Goal: Task Accomplishment & Management: Complete application form

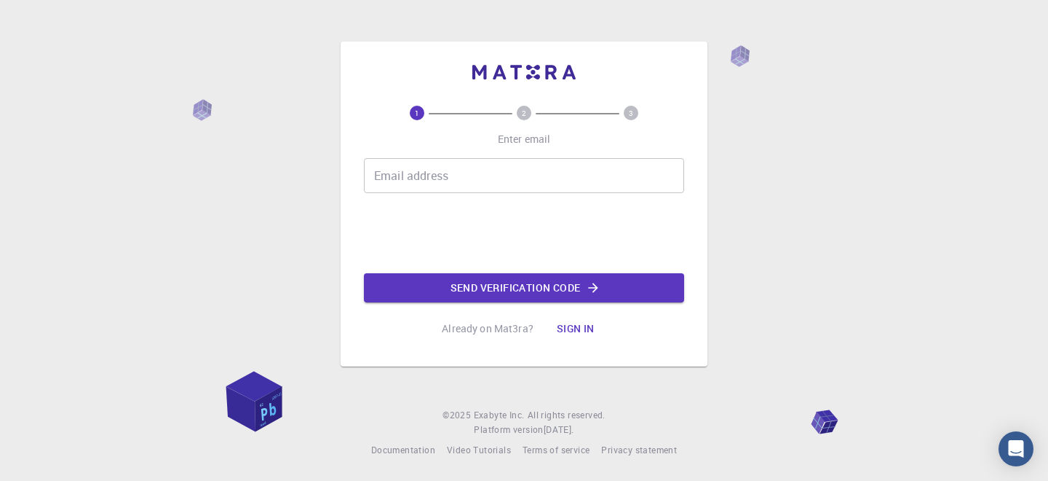
click at [437, 181] on div "Email address Email address" at bounding box center [524, 175] width 320 height 35
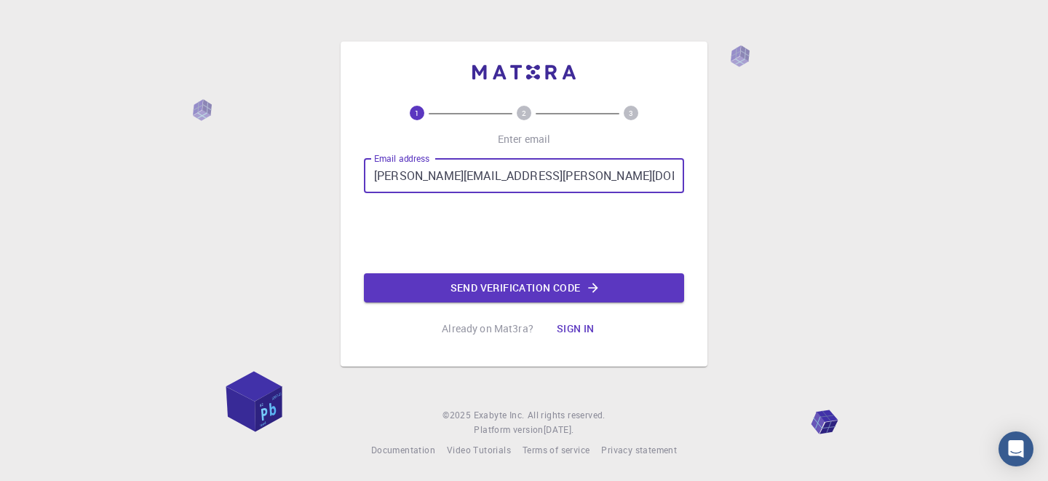
type input "bisht.nandan@kunainital.ac.in"
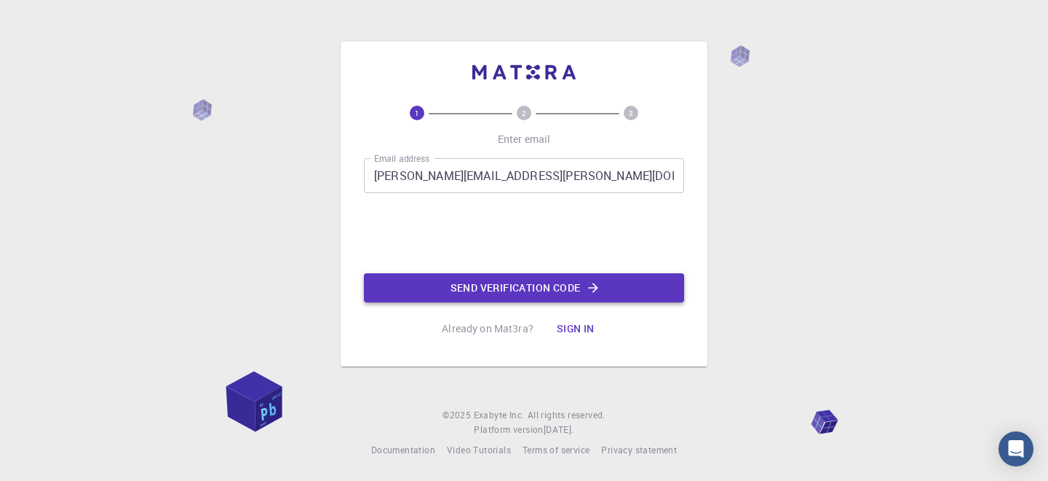
click at [547, 289] on button "Send verification code" at bounding box center [524, 287] width 320 height 29
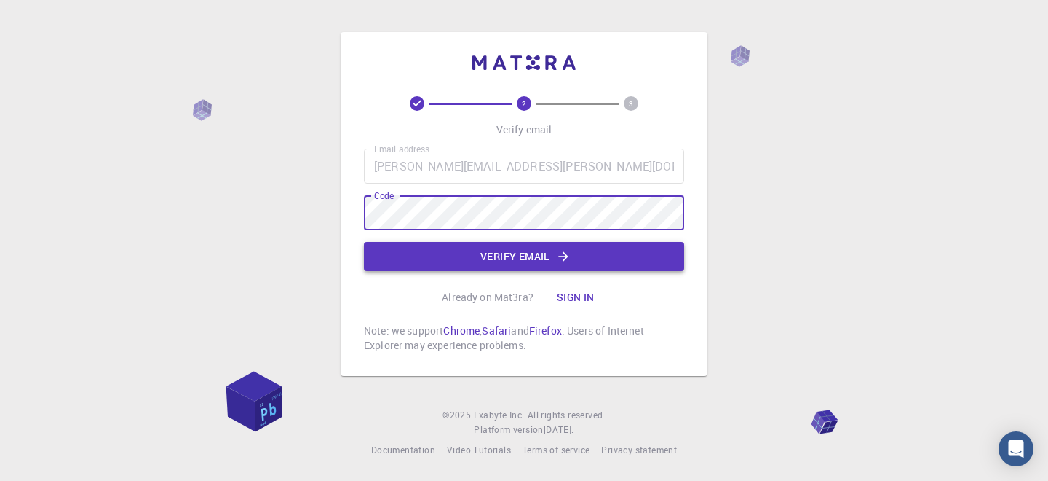
click at [564, 256] on icon "button" at bounding box center [562, 255] width 9 height 9
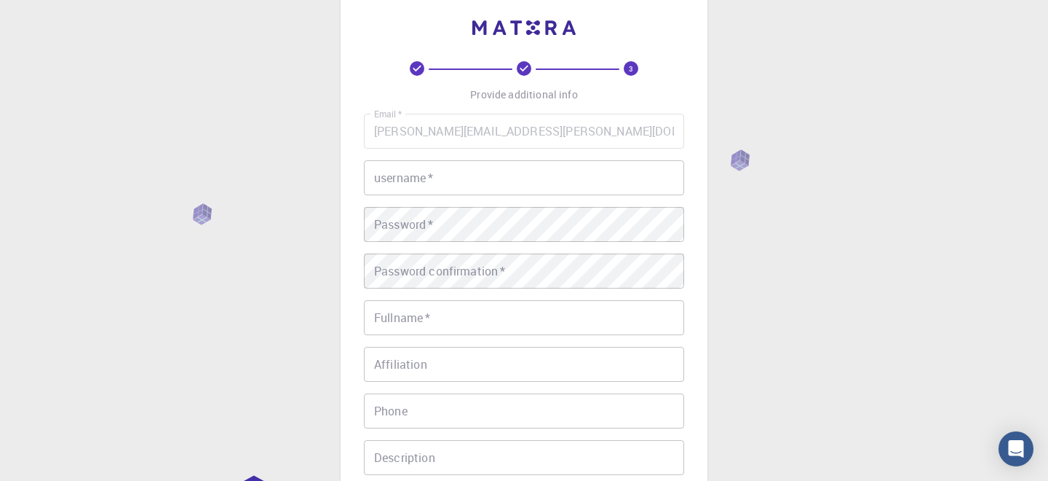
scroll to position [28, 0]
click at [423, 184] on div "username   * username   *" at bounding box center [524, 176] width 320 height 35
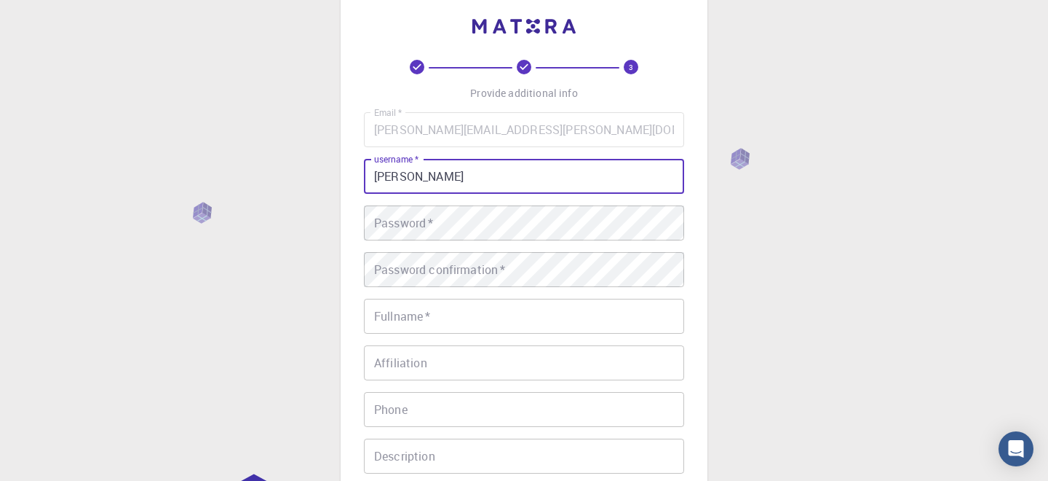
type input "Nandan"
click at [409, 228] on div "Password   * Password   *" at bounding box center [524, 222] width 320 height 35
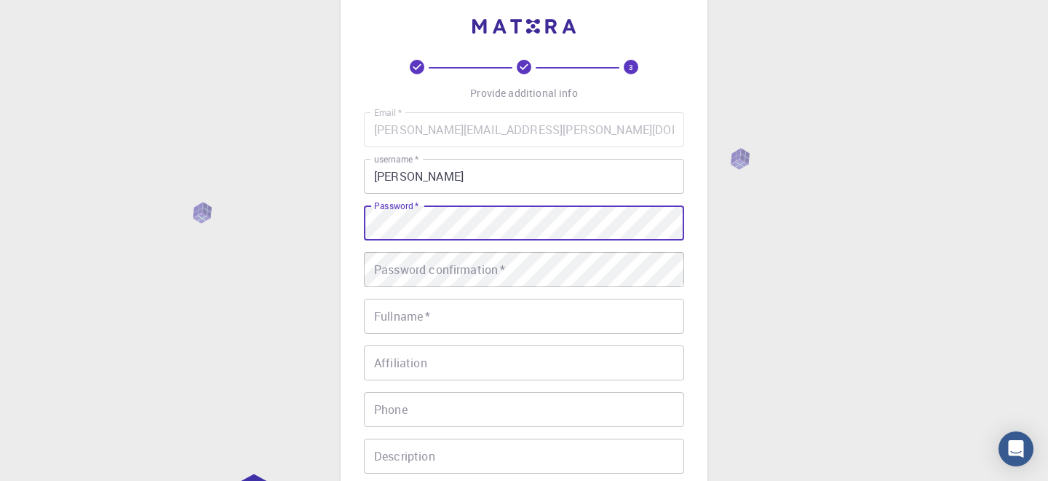
click at [467, 266] on div "Password confirmation   * Password confirmation   *" at bounding box center [524, 269] width 320 height 35
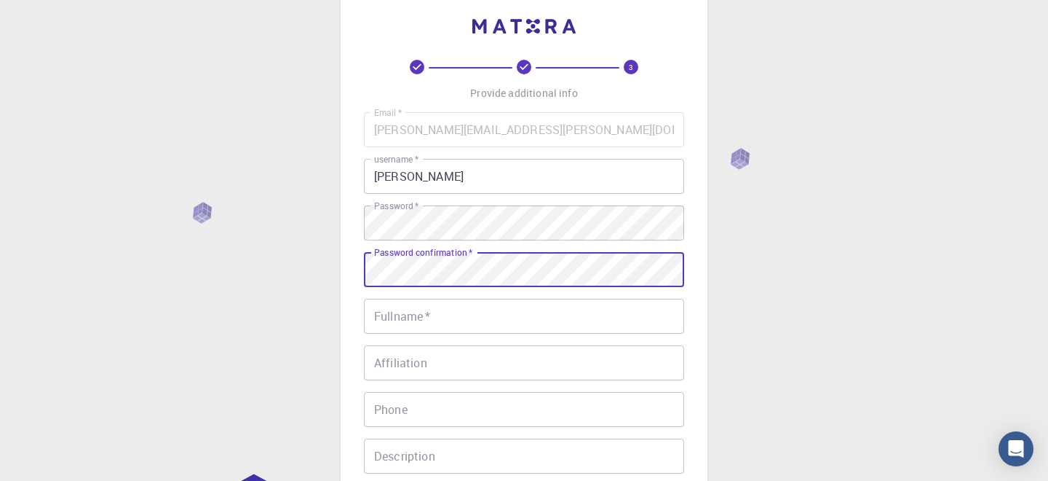
click at [430, 322] on div "Fullname   * Fullname   *" at bounding box center [524, 316] width 320 height 35
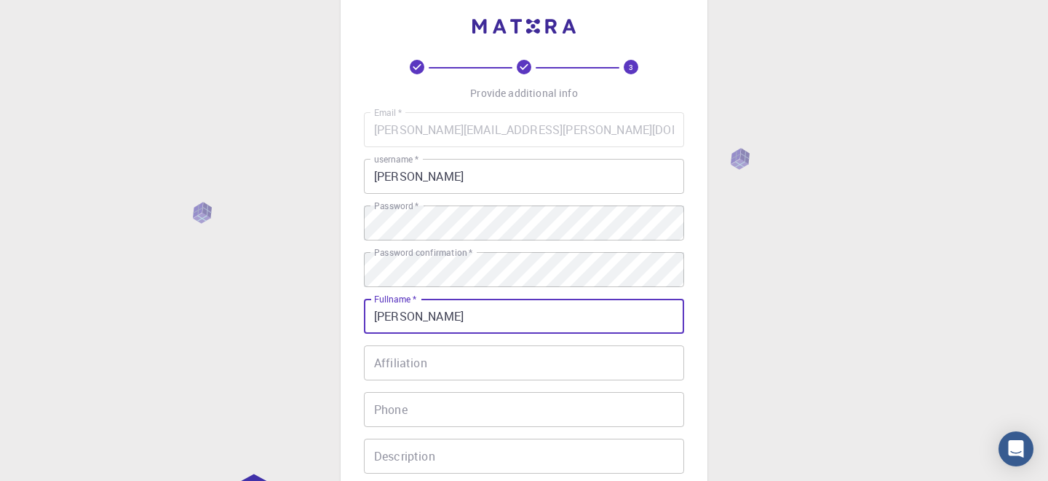
type input "Nandan Singh Bisht"
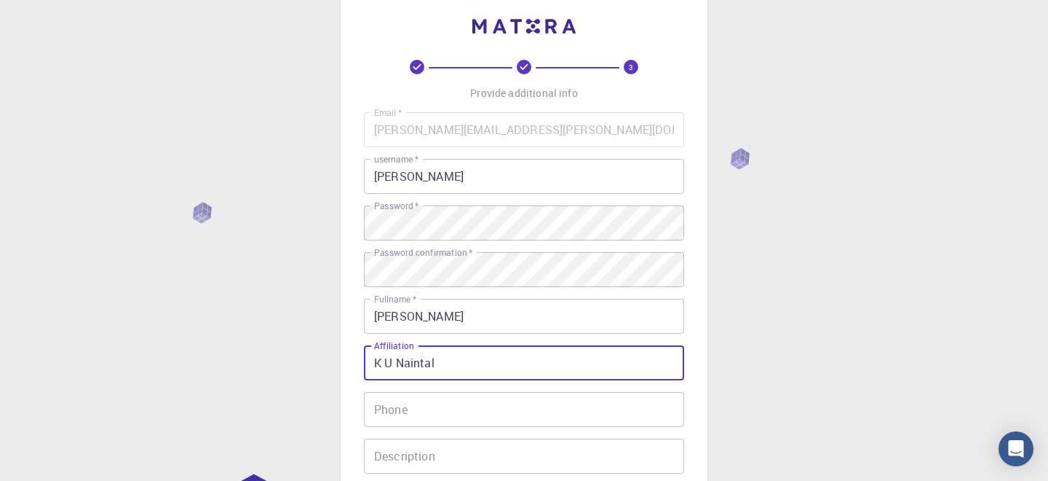
type input "K U Naintal"
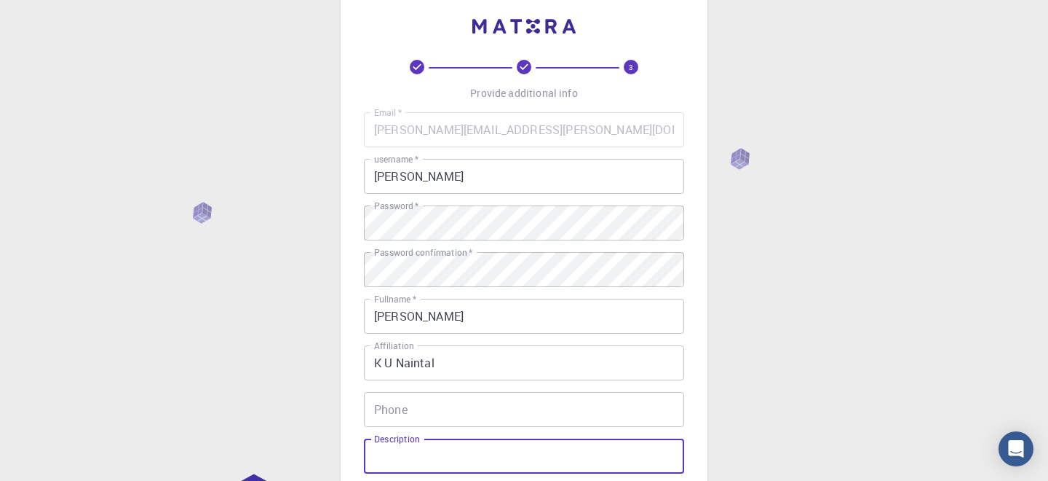
scroll to position [261, 0]
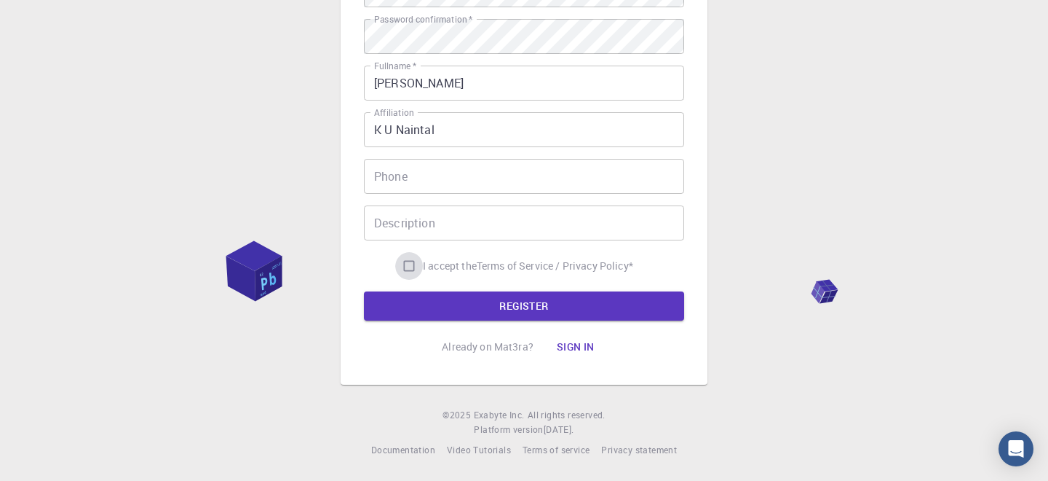
click at [407, 266] on input "I accept the Terms of Service / Privacy Policy *" at bounding box center [409, 266] width 28 height 28
checkbox input "true"
click at [537, 309] on button "REGISTER" at bounding box center [524, 305] width 320 height 29
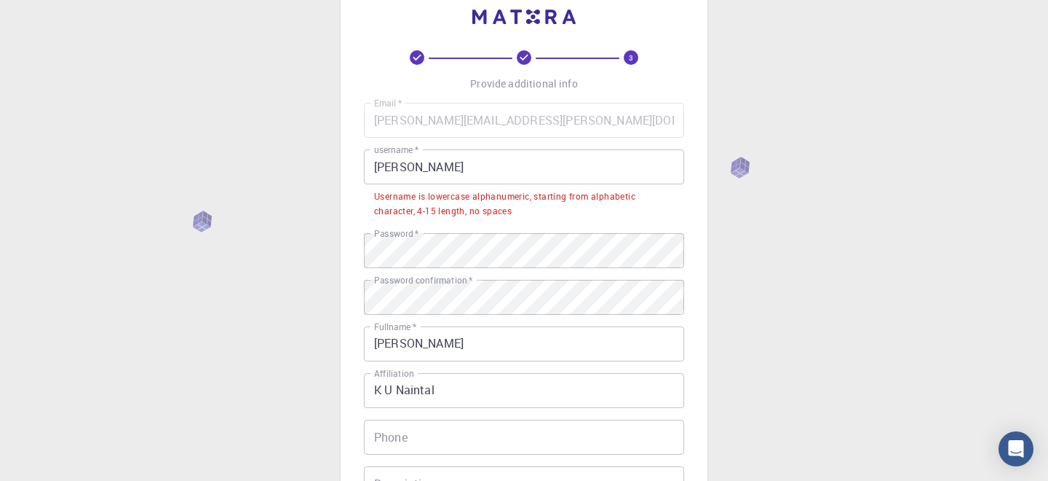
scroll to position [32, 0]
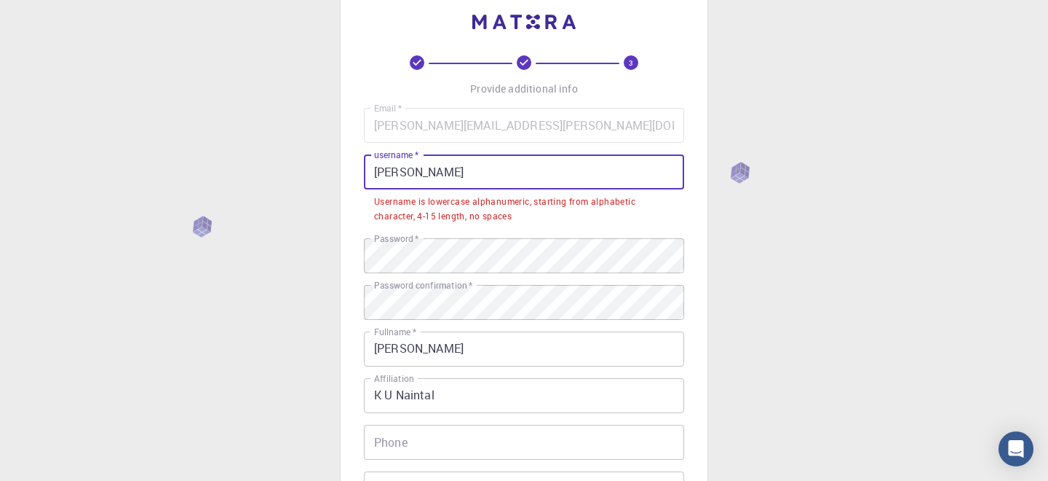
drag, startPoint x: 428, startPoint y: 175, endPoint x: 347, endPoint y: 163, distance: 82.5
click at [347, 163] on div "3 Provide additional info Email   * bisht.nandan@kunainital.ac.in Email   * use…" at bounding box center [524, 320] width 367 height 659
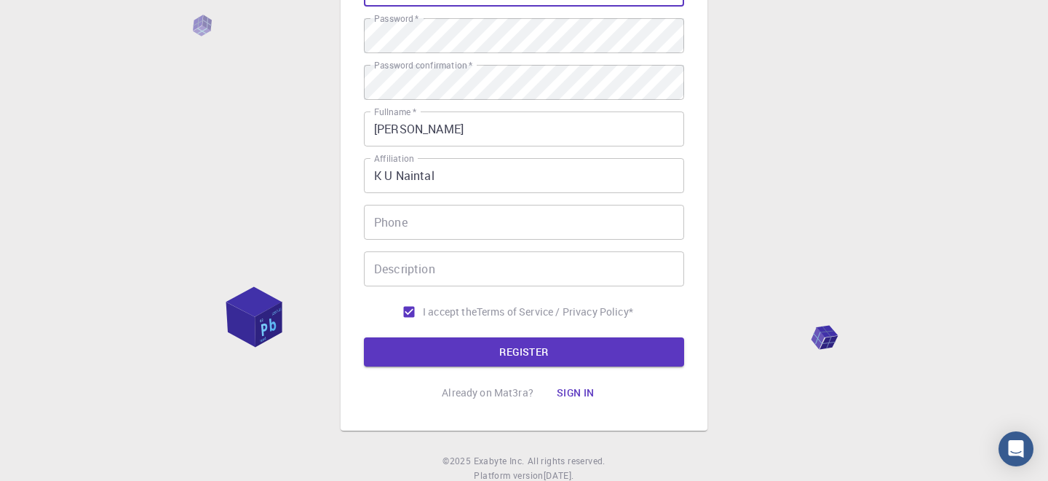
scroll to position [261, 0]
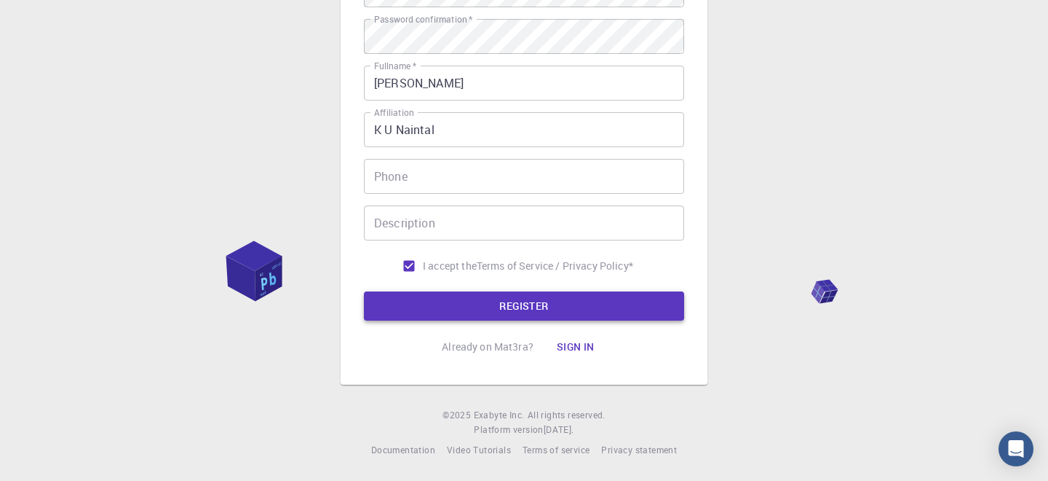
click at [464, 297] on button "REGISTER" at bounding box center [524, 305] width 320 height 29
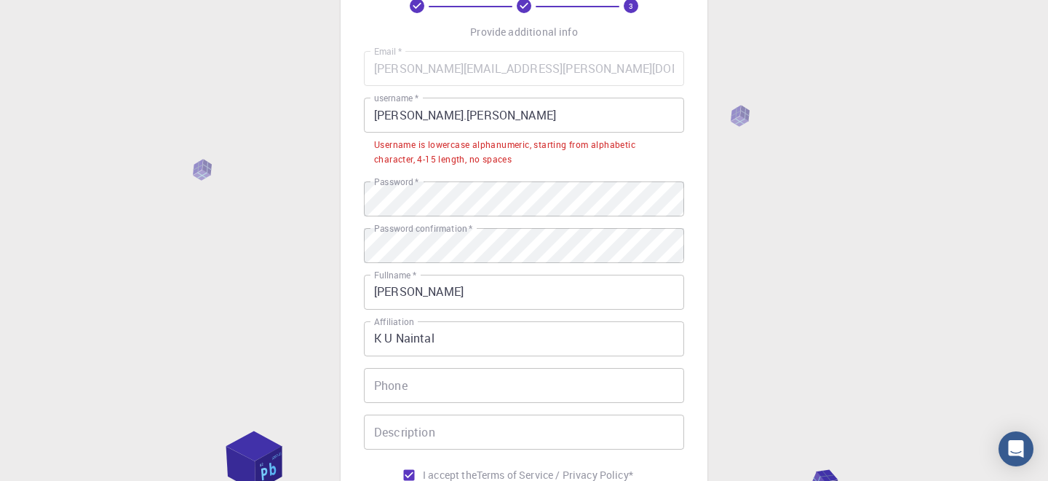
scroll to position [82, 0]
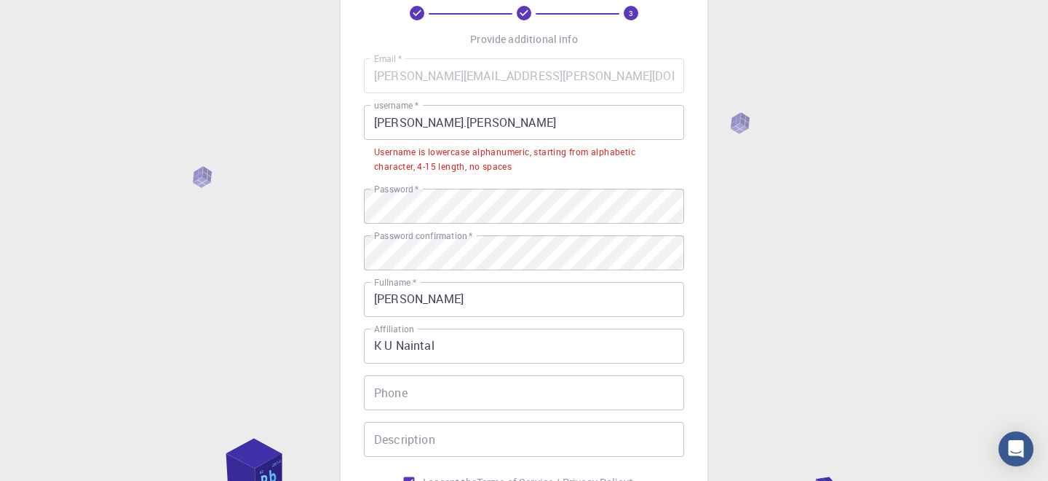
click at [407, 127] on input "bisht.nandan" at bounding box center [524, 122] width 320 height 35
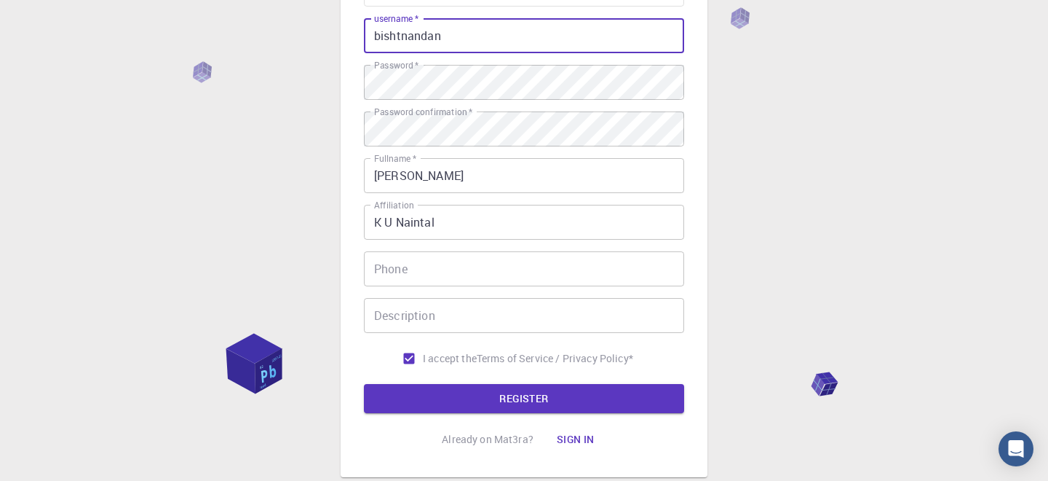
scroll to position [261, 0]
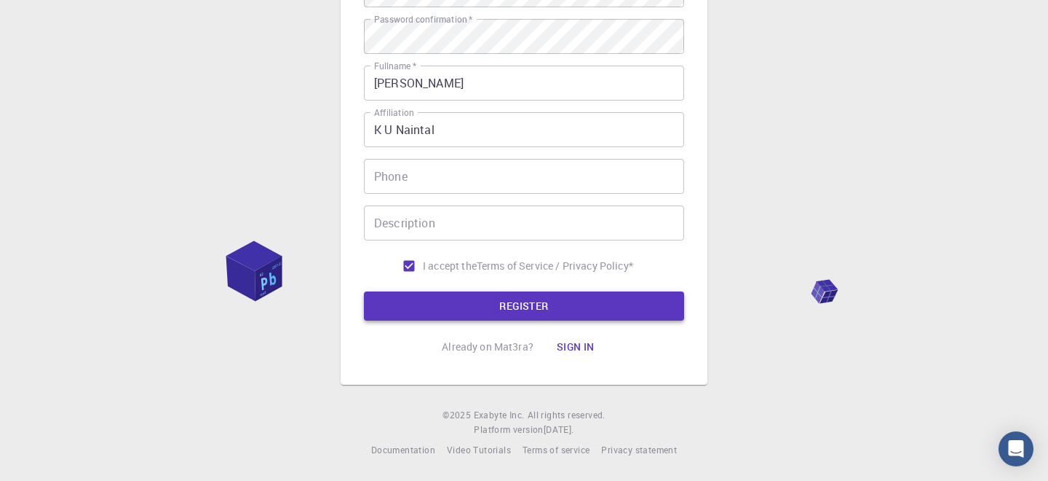
type input "bishtnandan"
click at [502, 306] on button "REGISTER" at bounding box center [524, 305] width 320 height 29
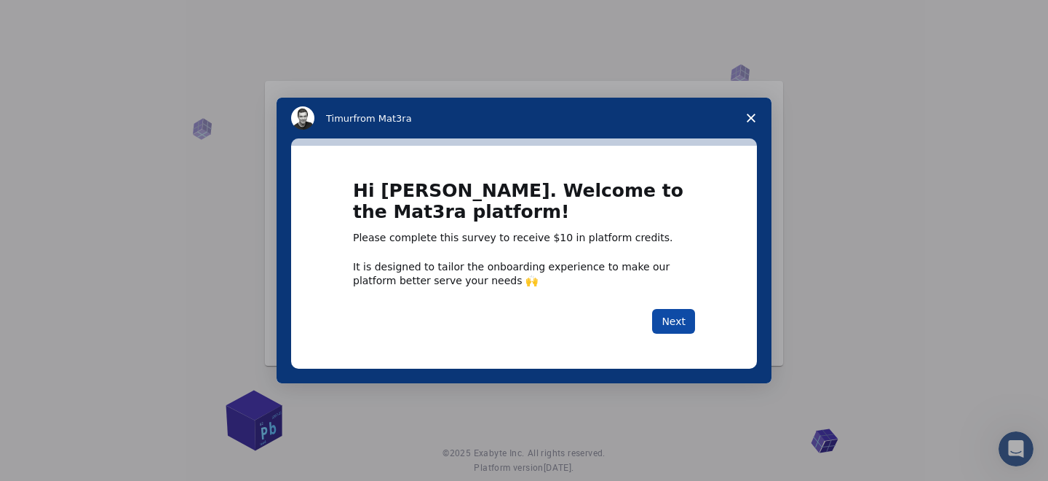
click at [678, 323] on button "Next" at bounding box center [673, 321] width 43 height 25
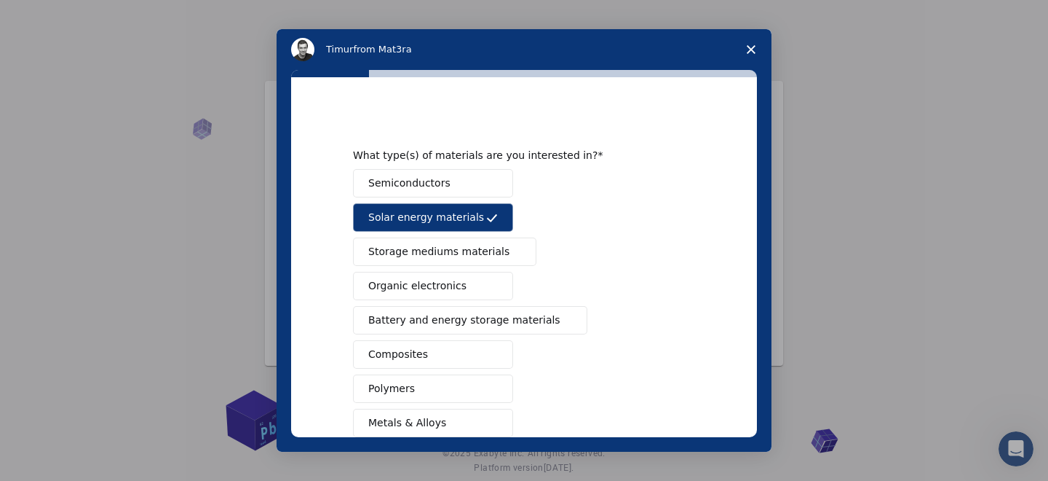
click at [447, 189] on button "Semiconductors" at bounding box center [433, 183] width 160 height 28
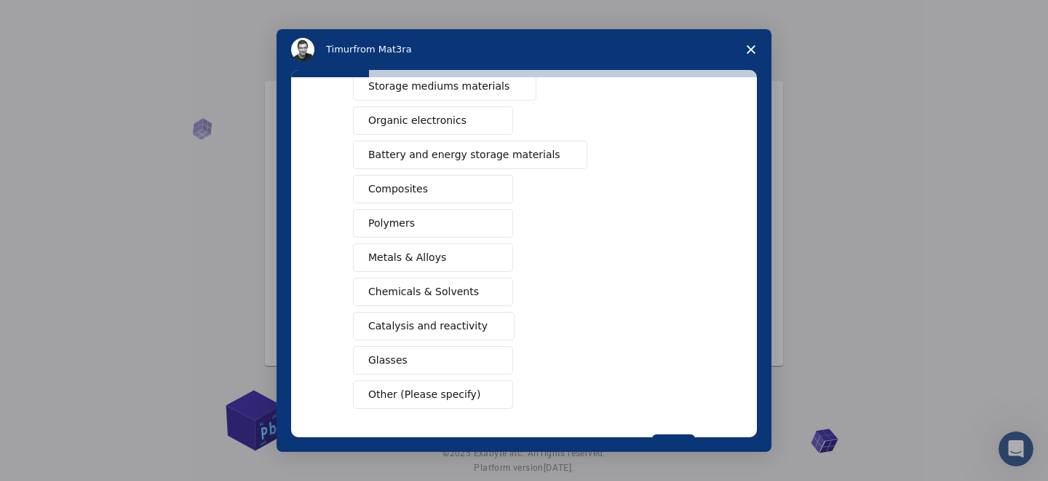
scroll to position [165, 0]
click at [413, 129] on button "Organic electronics" at bounding box center [433, 121] width 160 height 28
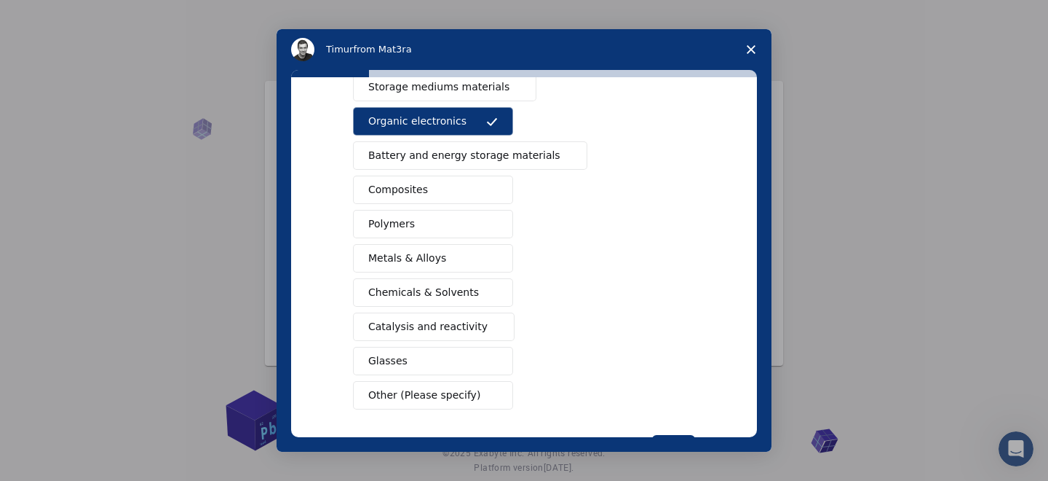
scroll to position [222, 0]
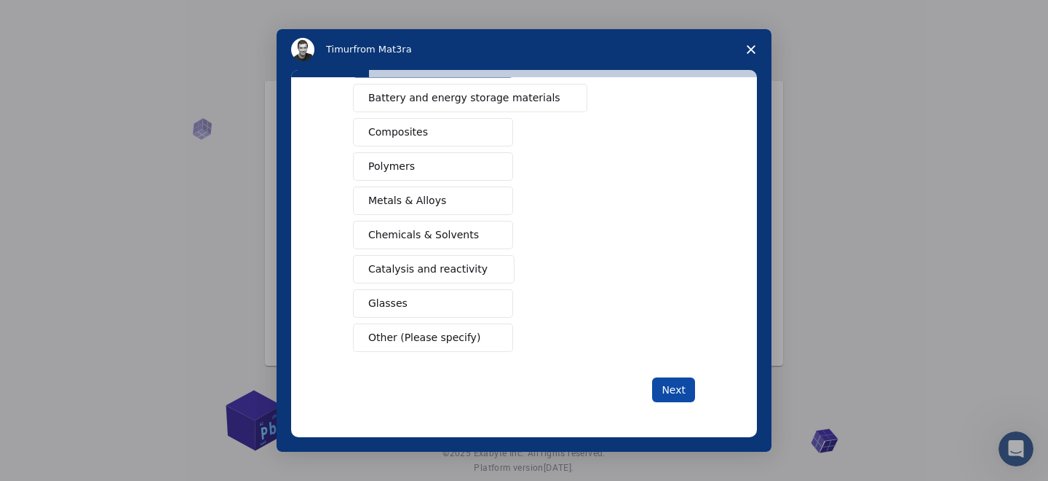
click at [675, 392] on button "Next" at bounding box center [673, 389] width 43 height 25
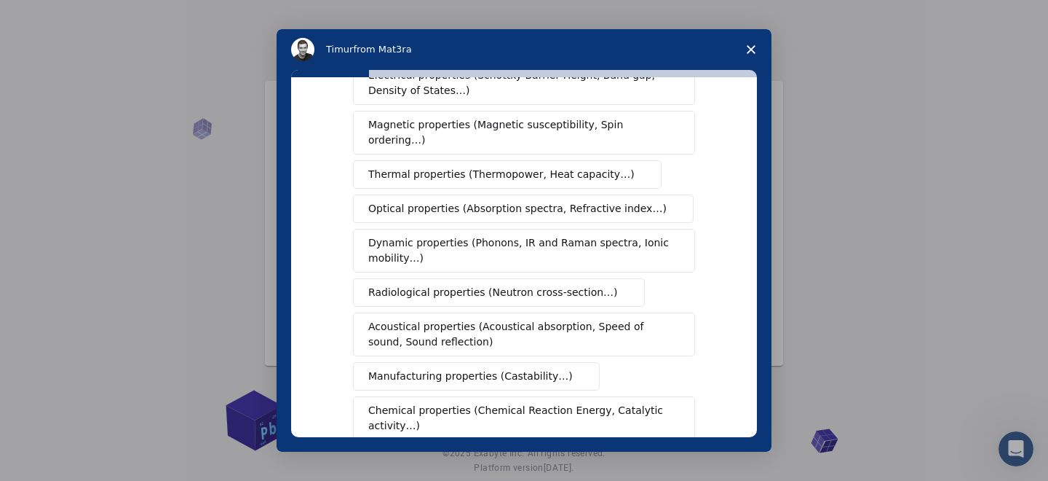
scroll to position [114, 0]
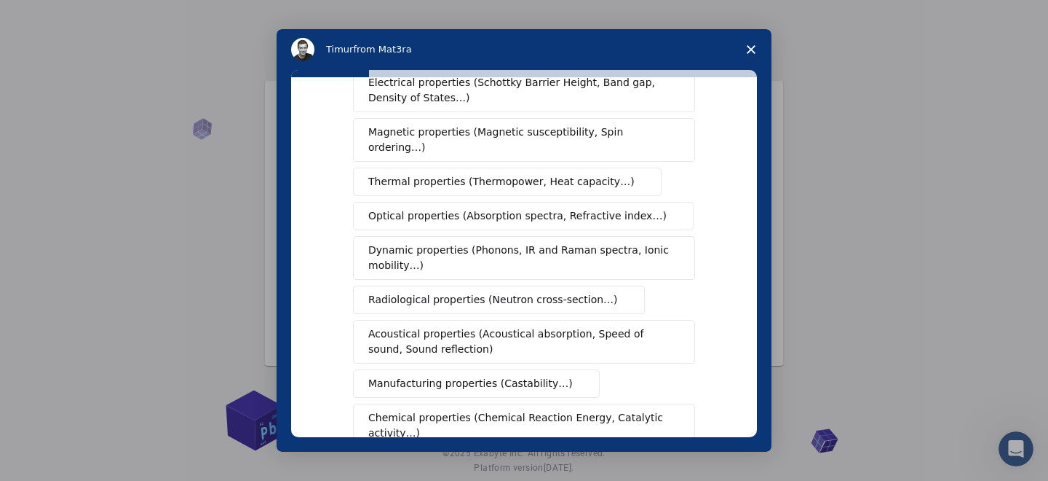
click at [552, 208] on span "Optical properties (Absorption spectra, Refractive index…)" at bounding box center [517, 215] width 299 height 15
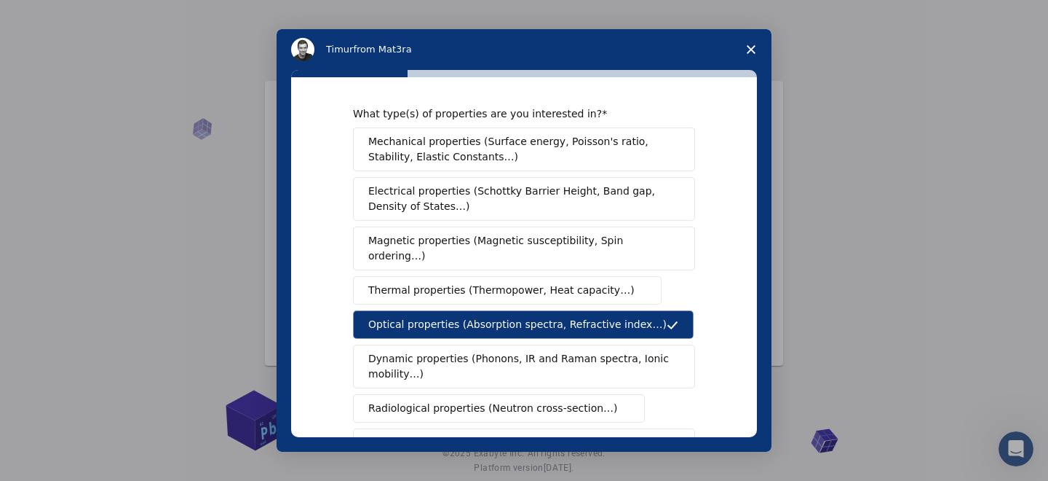
scroll to position [0, 0]
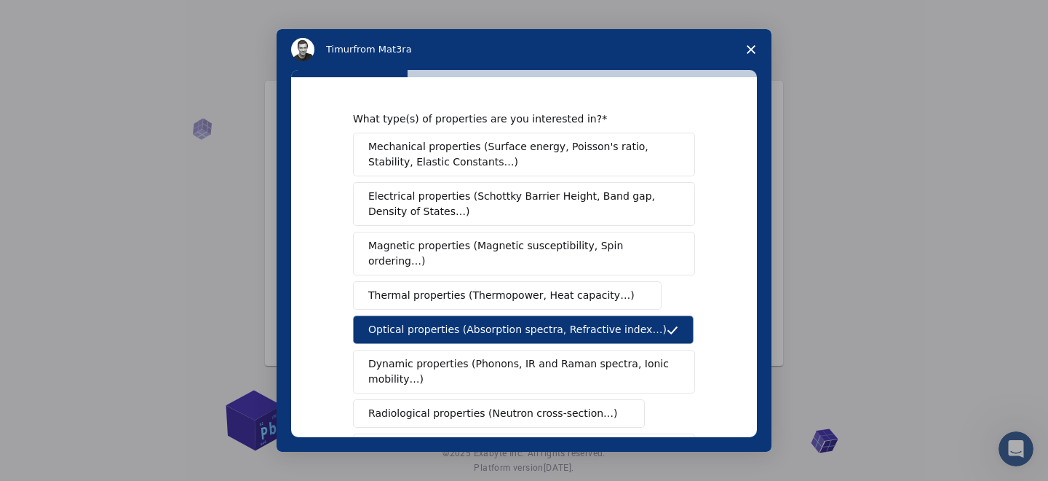
click at [502, 209] on span "Electrical properties (Schottky Barrier Height, Band gap, Density of States…)" at bounding box center [519, 204] width 303 height 31
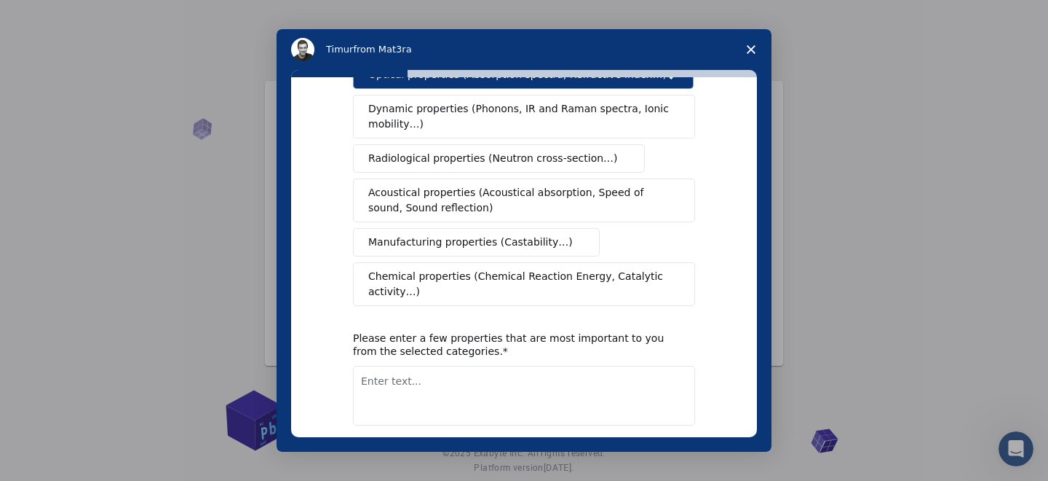
scroll to position [313, 0]
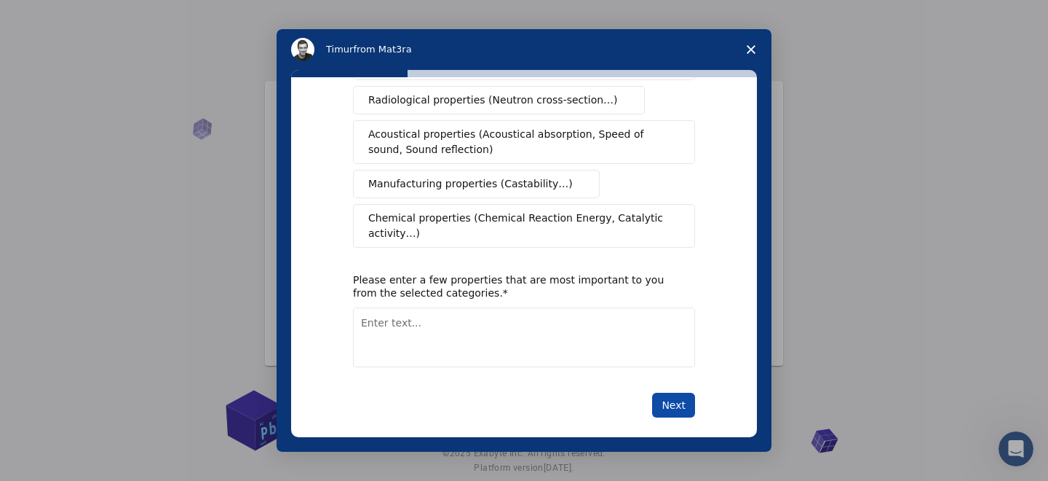
click at [677, 392] on button "Next" at bounding box center [673, 404] width 43 height 25
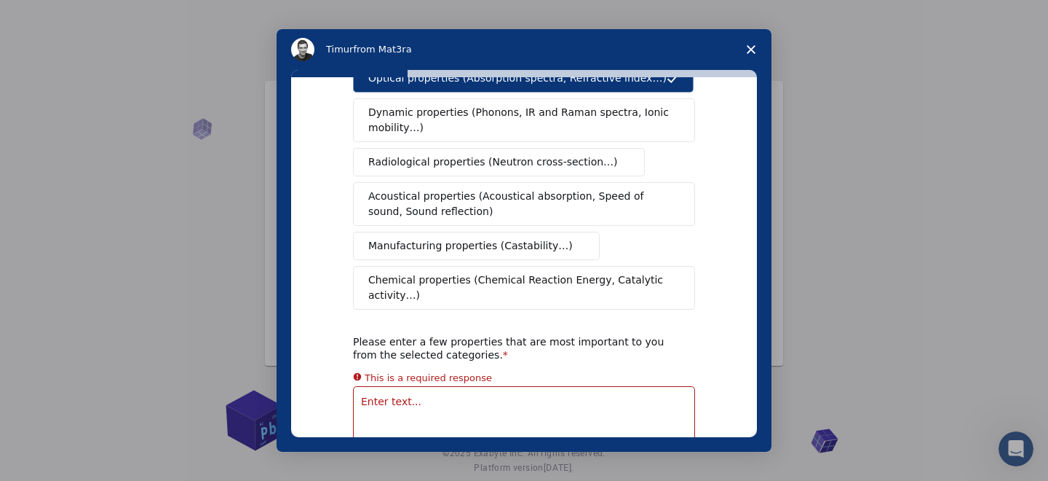
scroll to position [330, 0]
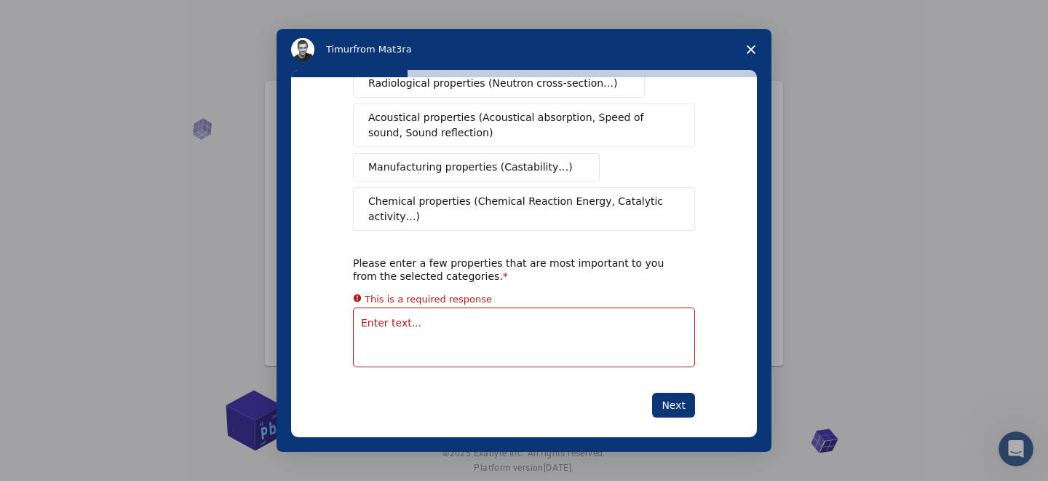
click at [534, 332] on textarea "Enter text..." at bounding box center [524, 337] width 342 height 60
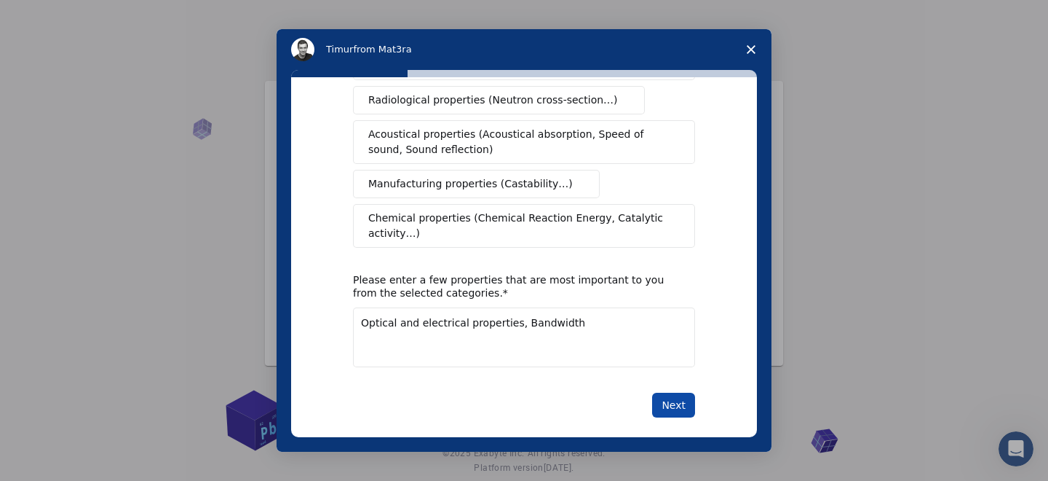
type textarea "Optical and electrical properties, Bandwidth"
click at [677, 392] on button "Next" at bounding box center [673, 404] width 43 height 25
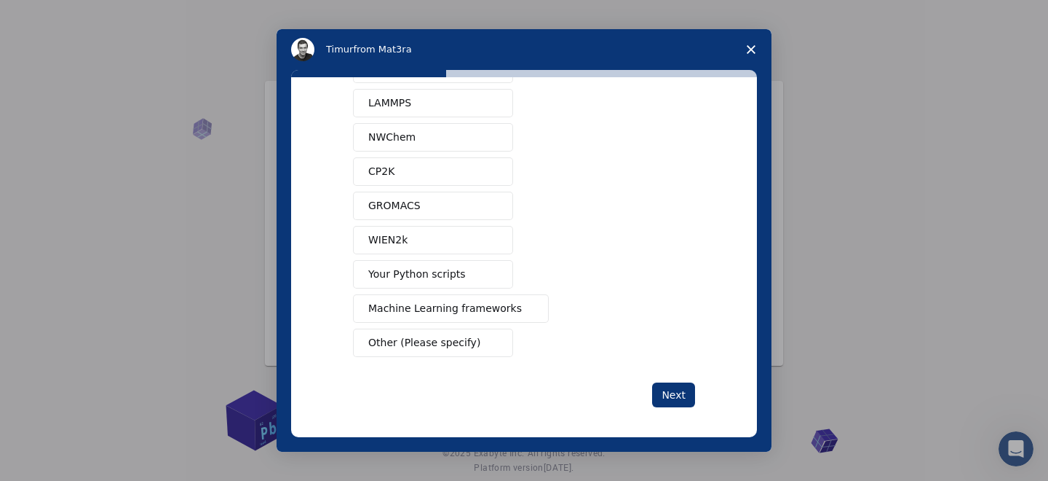
scroll to position [0, 0]
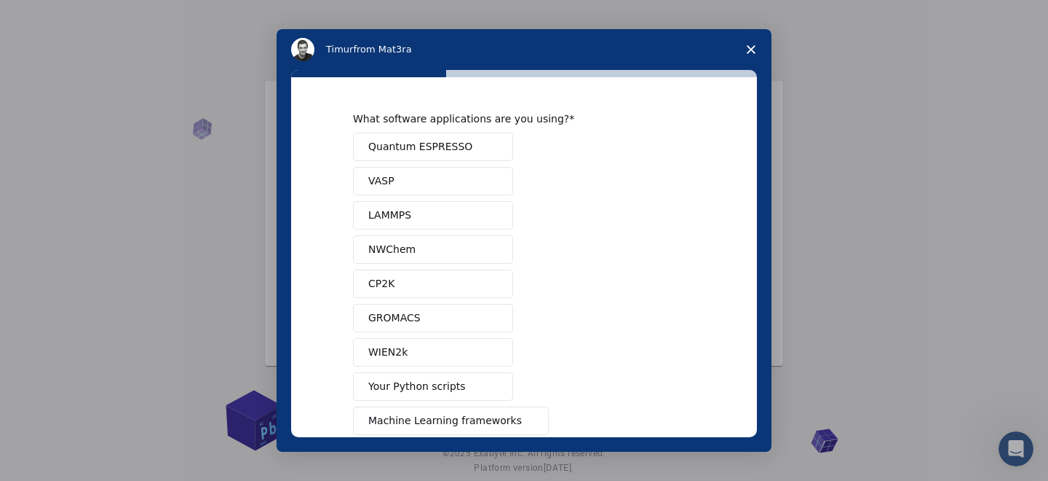
click at [419, 140] on span "Quantum ESPRESSO" at bounding box center [420, 146] width 104 height 15
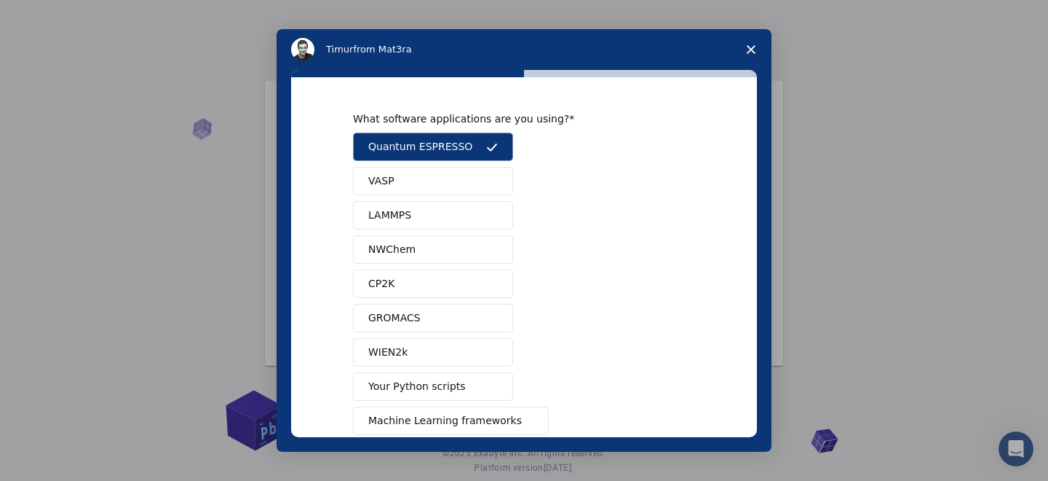
scroll to position [117, 0]
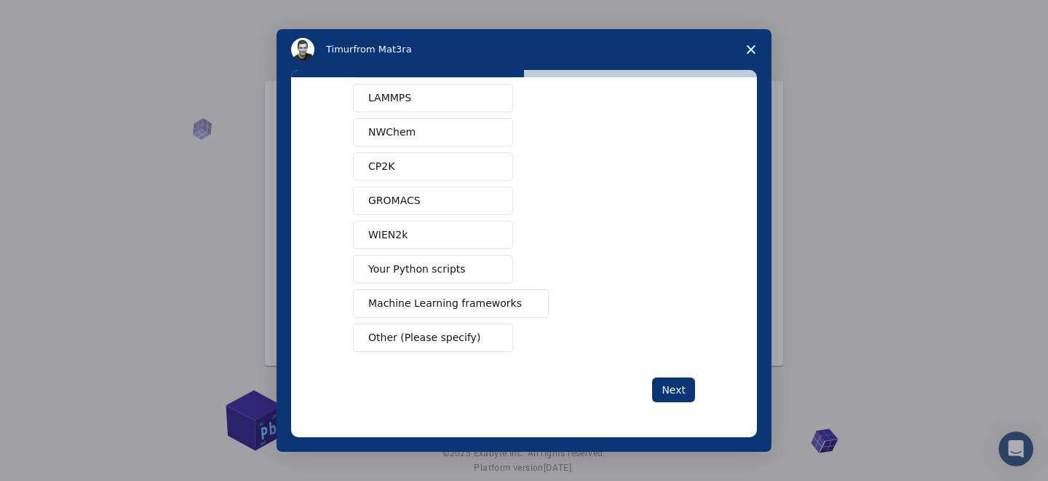
click at [429, 336] on span "Other (Please specify)" at bounding box center [424, 337] width 112 height 15
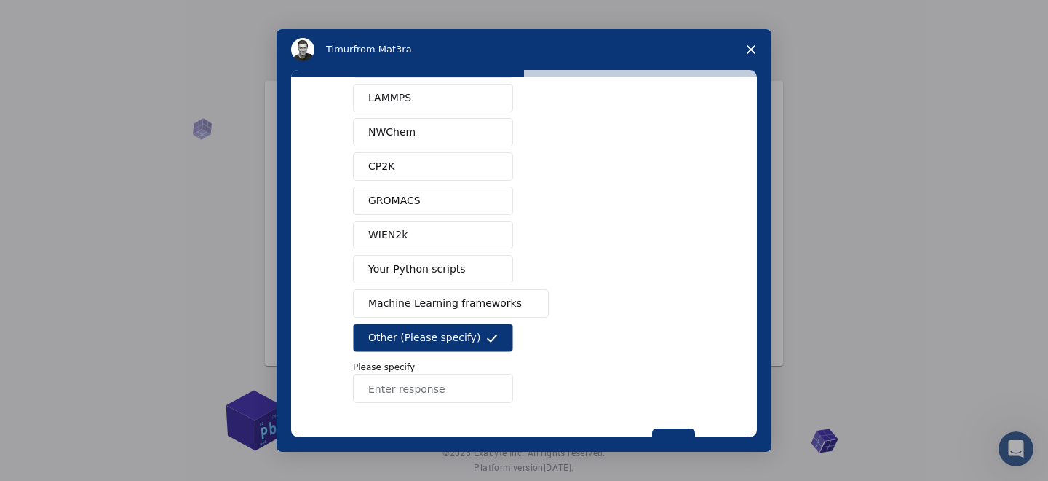
click at [413, 384] on input "Enter response" at bounding box center [433, 387] width 160 height 29
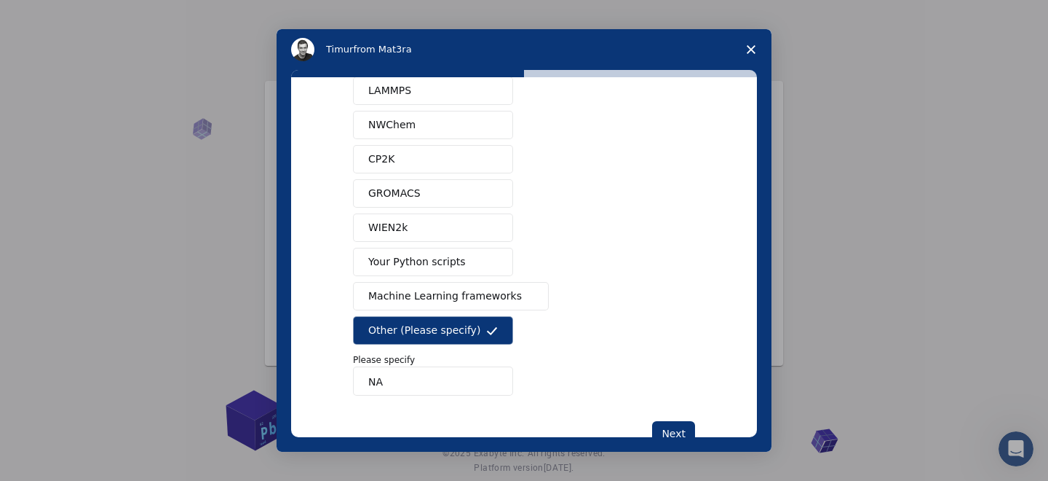
scroll to position [0, 0]
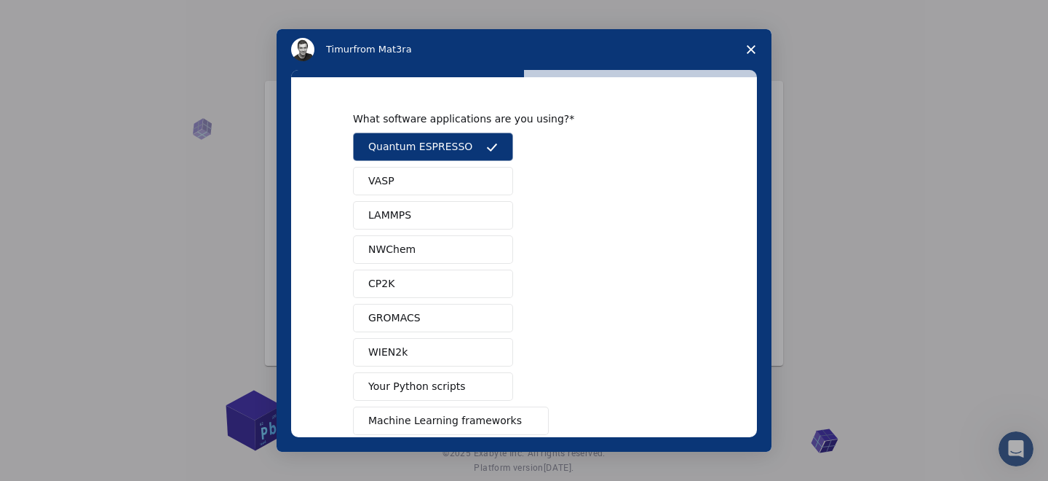
type input "NA"
click at [489, 153] on button "Quantum ESPRESSO" at bounding box center [433, 147] width 160 height 28
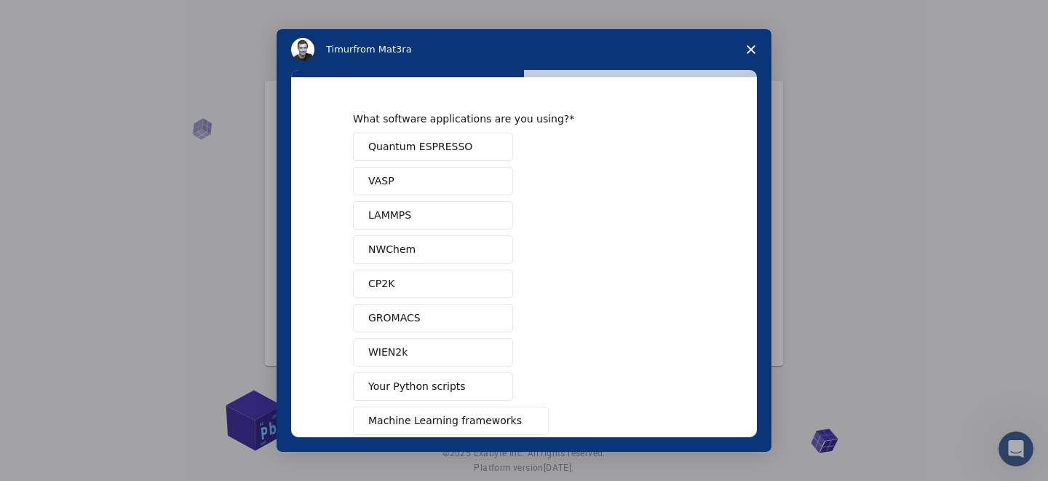
scroll to position [168, 0]
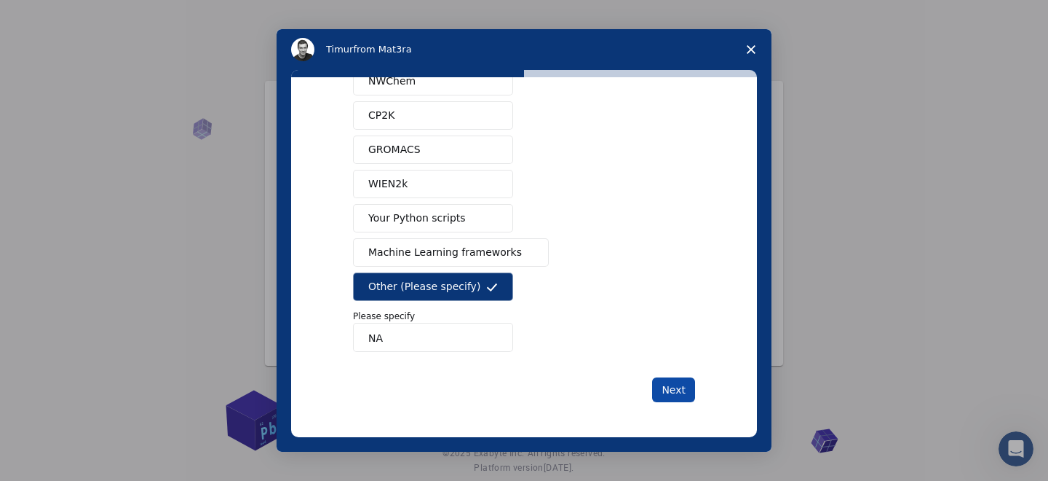
click at [683, 400] on button "Next" at bounding box center [673, 389] width 43 height 25
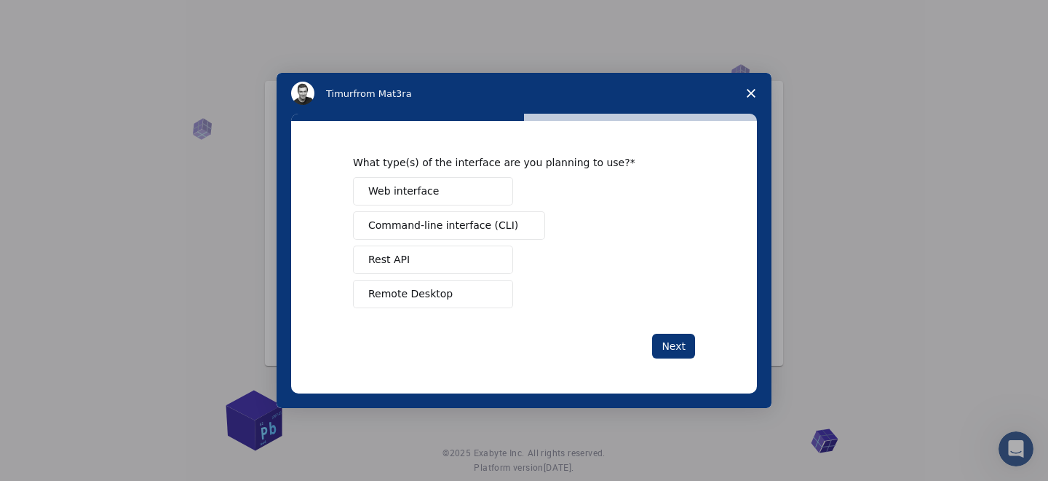
scroll to position [0, 0]
click at [473, 229] on span "Command-line interface (CLI)" at bounding box center [443, 225] width 150 height 15
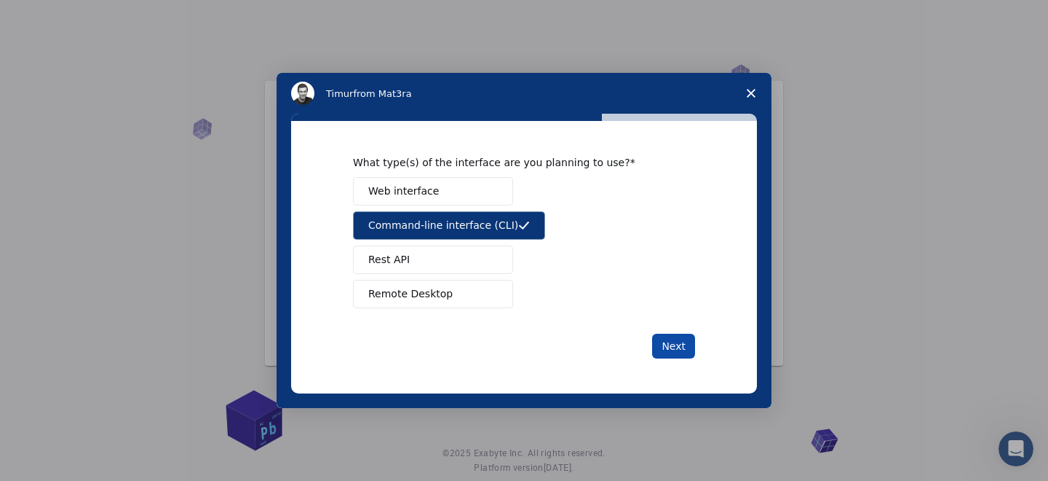
click at [683, 349] on button "Next" at bounding box center [673, 345] width 43 height 25
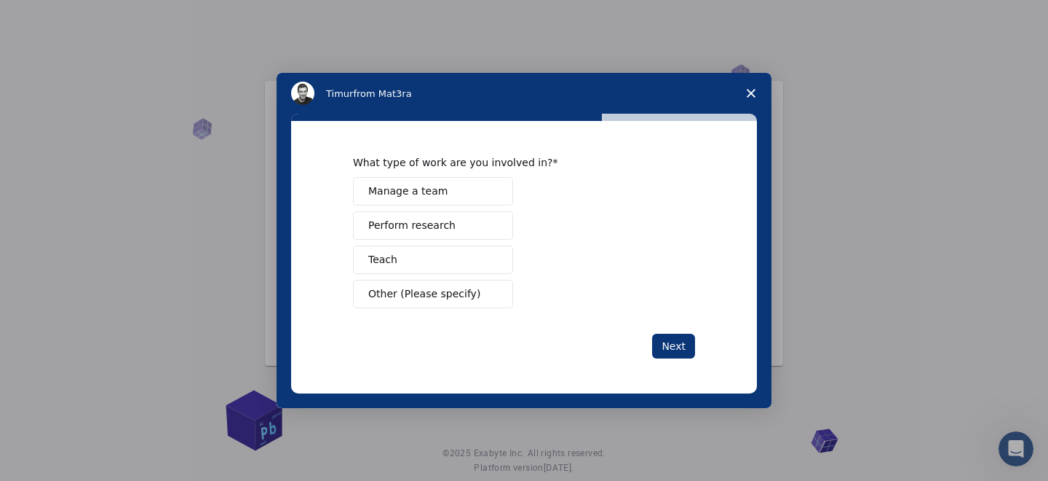
click at [683, 349] on button "Next" at bounding box center [673, 345] width 43 height 25
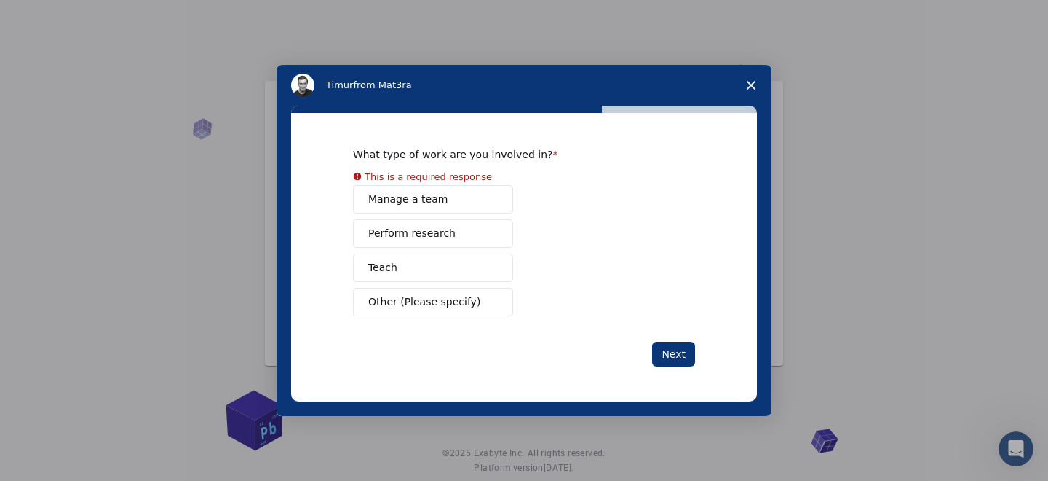
click at [457, 197] on button "Manage a team" at bounding box center [433, 199] width 160 height 28
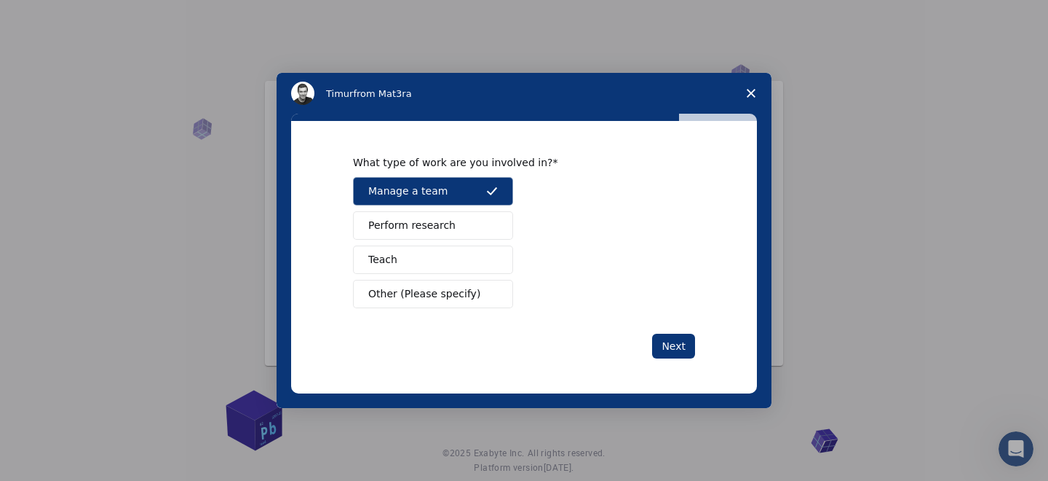
click at [453, 230] on button "Perform research" at bounding box center [433, 225] width 160 height 28
click at [431, 194] on span "Manage a team" at bounding box center [407, 190] width 79 height 15
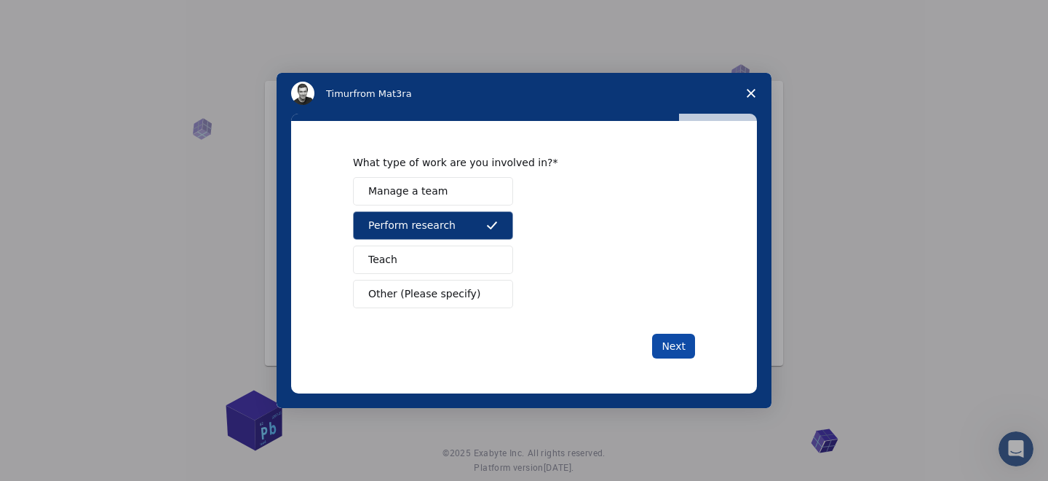
click at [688, 346] on button "Next" at bounding box center [673, 345] width 43 height 25
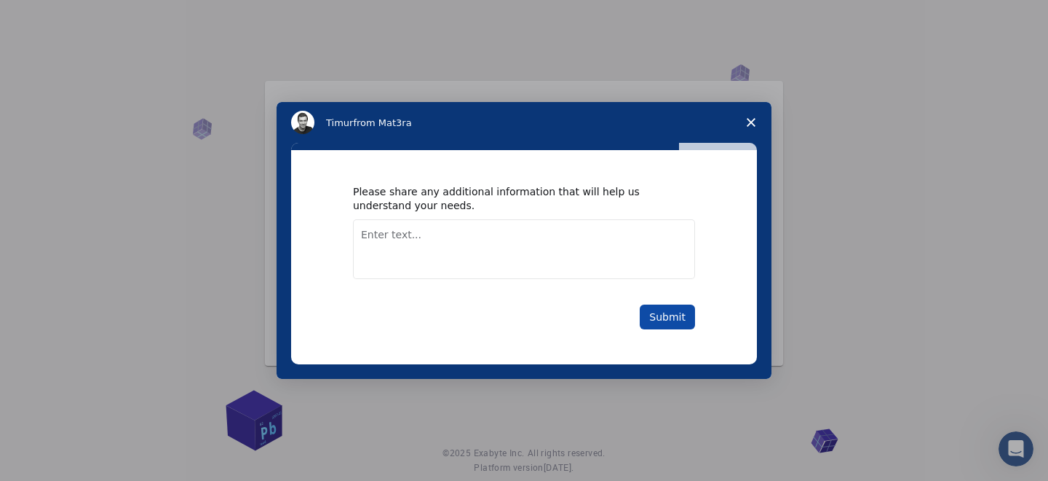
click at [664, 317] on button "Submit" at bounding box center [667, 316] width 55 height 25
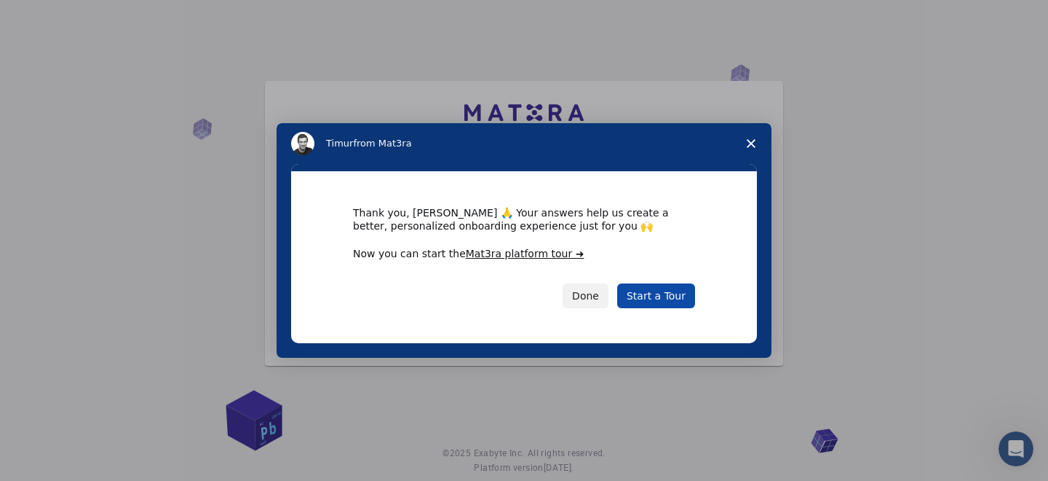
click at [660, 299] on link "Start a Tour" at bounding box center [656, 295] width 78 height 25
